Goal: Information Seeking & Learning: Compare options

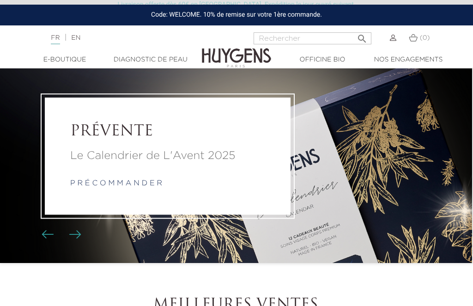
scroll to position [0, 1]
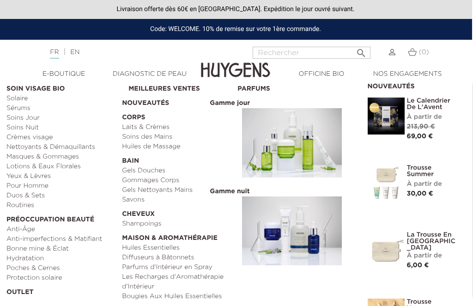
click at [169, 148] on link "Huiles de Massage" at bounding box center [176, 147] width 109 height 10
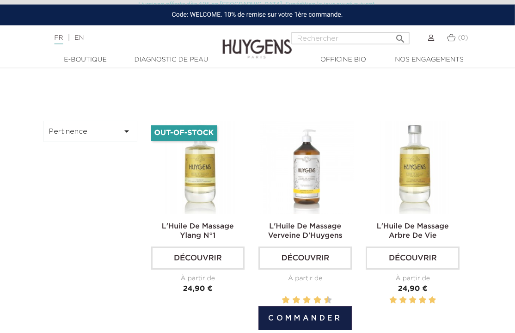
scroll to position [235, 6]
click at [302, 205] on img at bounding box center [306, 167] width 93 height 93
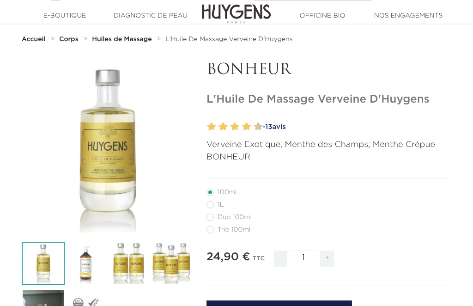
scroll to position [58, 0]
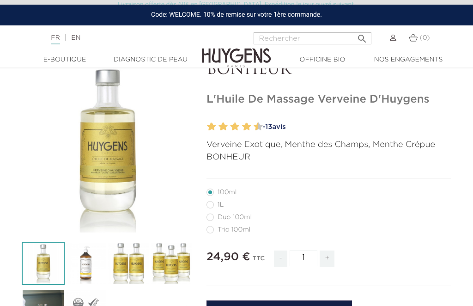
click at [215, 220] on label54"] "Duo 100ml" at bounding box center [235, 216] width 56 height 7
radio input "true"
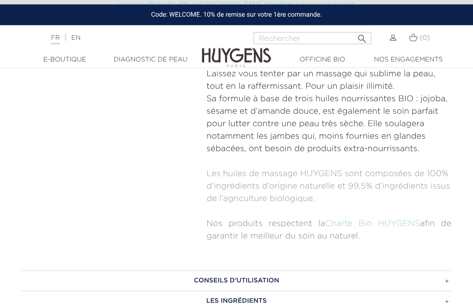
scroll to position [507, 0]
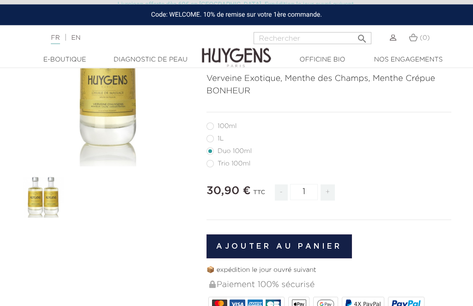
radio input "true"
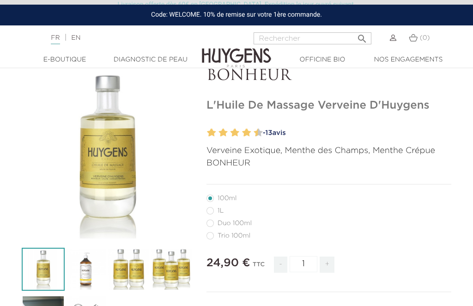
scroll to position [51, 0]
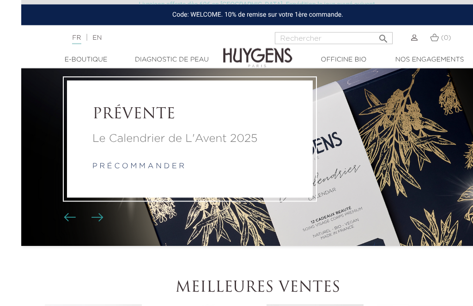
scroll to position [0, 6]
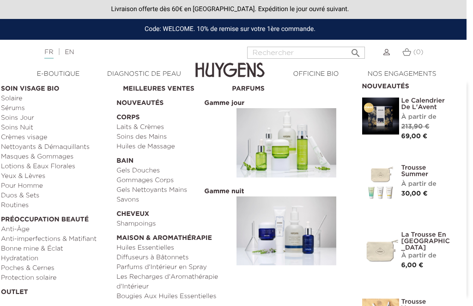
click at [36, 179] on link "Yeux & Lèvres" at bounding box center [55, 176] width 109 height 10
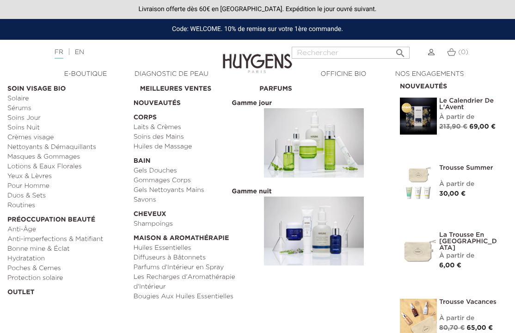
click at [18, 109] on link "Sérums" at bounding box center [67, 108] width 120 height 10
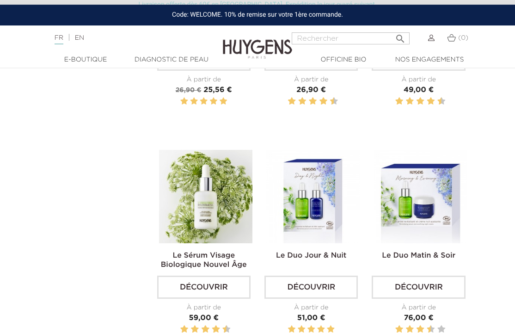
scroll to position [652, 0]
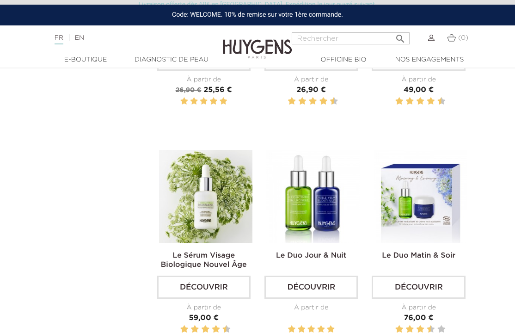
click at [316, 231] on img at bounding box center [312, 196] width 93 height 93
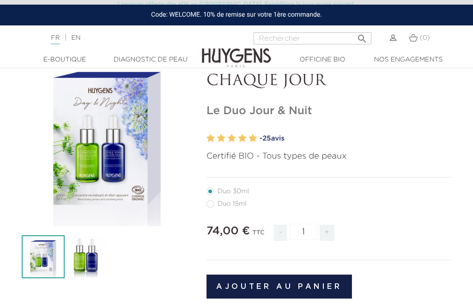
scroll to position [58, 0]
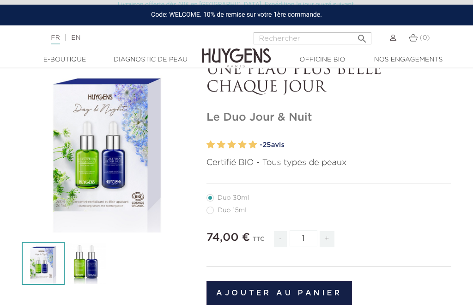
click at [213, 213] on label41"] "Duo 15ml" at bounding box center [232, 210] width 51 height 7
radio input "true"
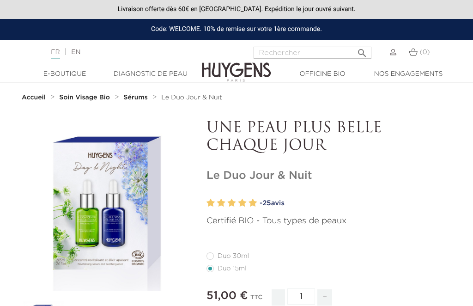
radio input "true"
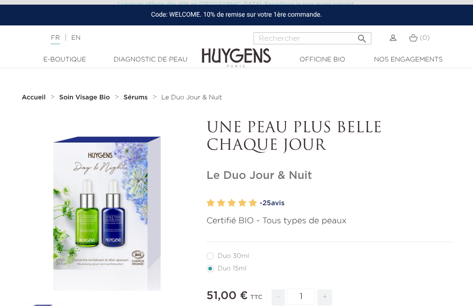
scroll to position [89, 0]
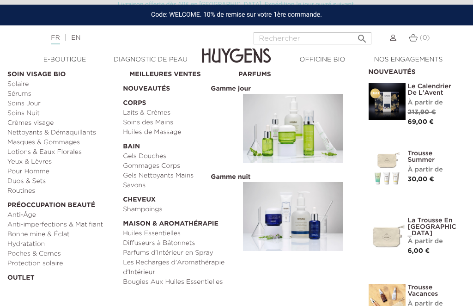
click at [159, 115] on link "Laits & Crèmes" at bounding box center [177, 113] width 109 height 10
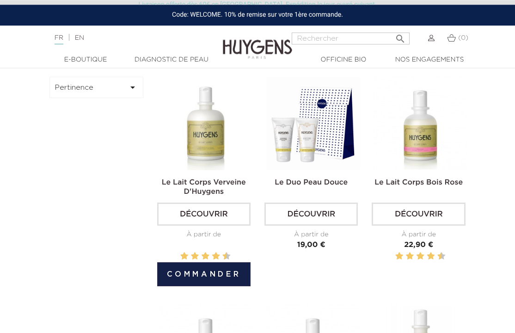
scroll to position [279, 0]
click at [213, 155] on img at bounding box center [205, 123] width 93 height 93
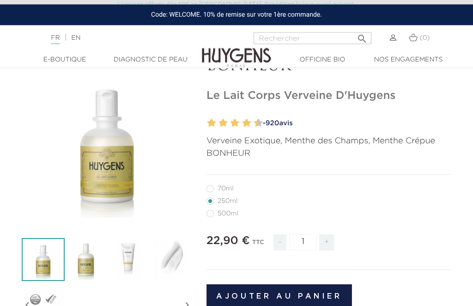
scroll to position [62, 0]
click at [213, 216] on label36"] "500ml" at bounding box center [228, 213] width 43 height 7
radio input "true"
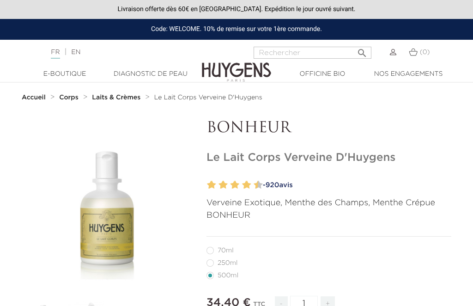
radio input "true"
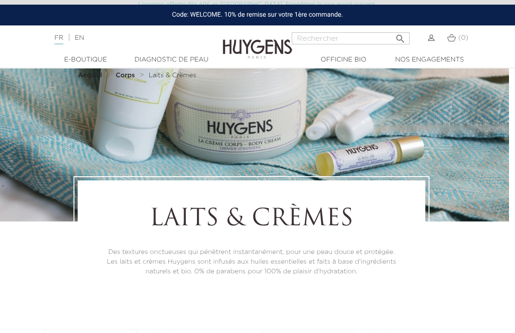
scroll to position [27, 6]
